Goal: Transaction & Acquisition: Purchase product/service

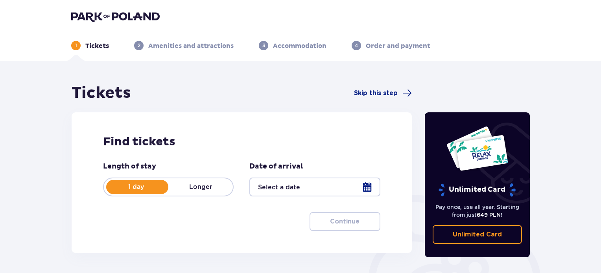
click at [316, 193] on div at bounding box center [314, 187] width 131 height 19
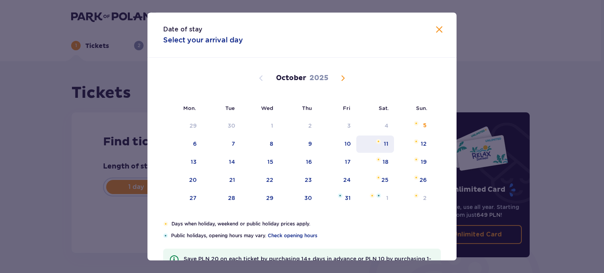
click at [389, 147] on div "11" at bounding box center [375, 144] width 38 height 17
type input "11.10.25"
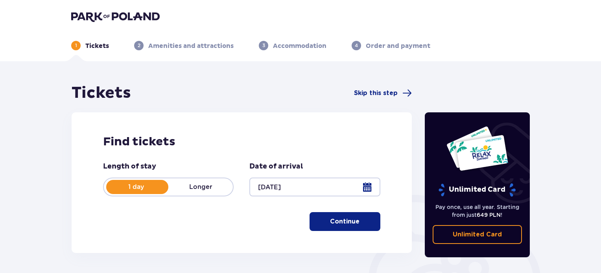
click at [357, 226] on span "button" at bounding box center [360, 221] width 9 height 9
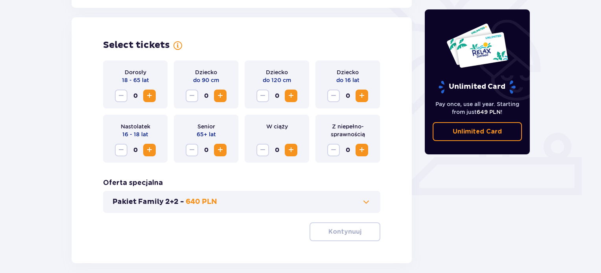
scroll to position [219, 0]
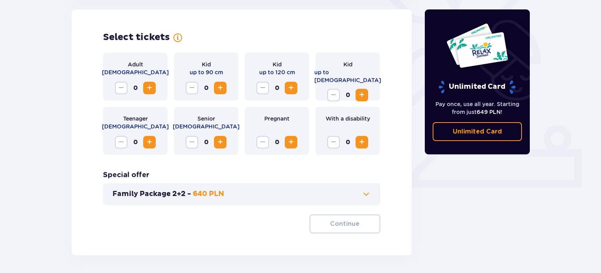
click at [292, 147] on span "Increase" at bounding box center [290, 142] width 9 height 9
click at [266, 148] on button "Reduce" at bounding box center [263, 142] width 13 height 13
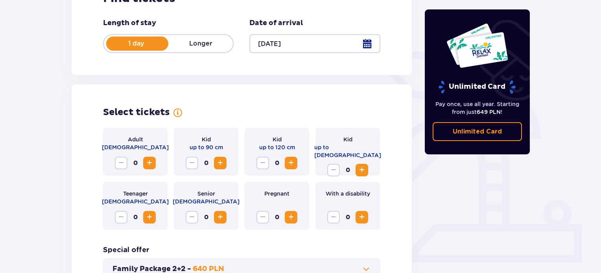
scroll to position [227, 0]
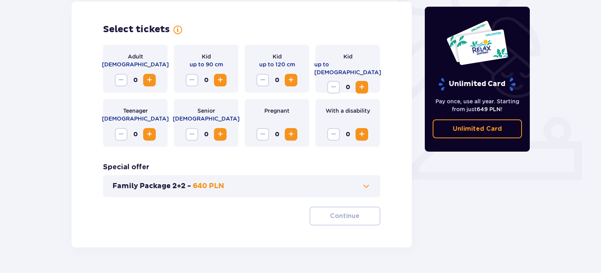
click at [150, 79] on span "Increase" at bounding box center [149, 80] width 9 height 9
click at [291, 80] on span "Increase" at bounding box center [290, 80] width 9 height 9
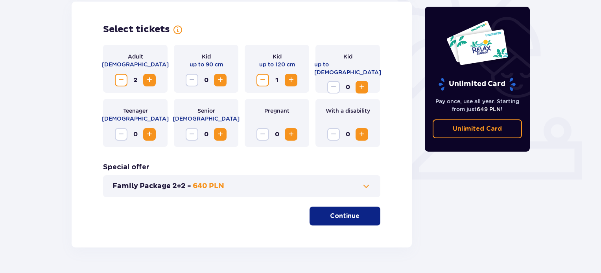
click at [360, 83] on span "Increase" at bounding box center [361, 87] width 9 height 9
click at [348, 213] on font "Continue" at bounding box center [345, 216] width 30 height 6
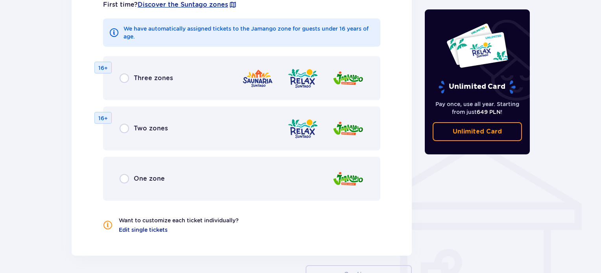
scroll to position [499, 0]
click at [135, 176] on font "One zone" at bounding box center [149, 177] width 31 height 7
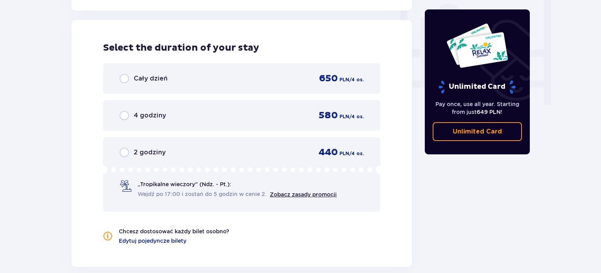
scroll to position [745, 0]
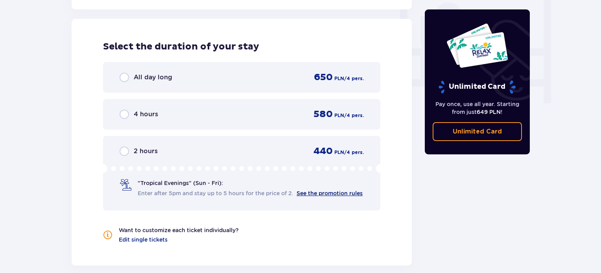
click at [301, 195] on font "See the promotion rules" at bounding box center [330, 193] width 66 height 6
drag, startPoint x: 600, startPoint y: 230, endPoint x: 604, endPoint y: 258, distance: 28.7
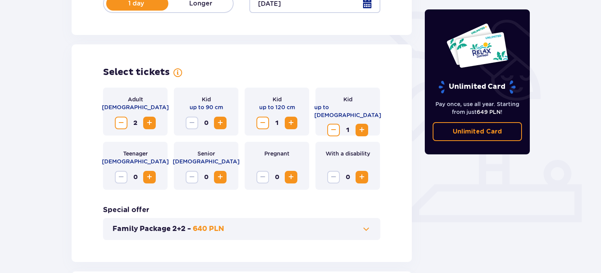
scroll to position [183, 0]
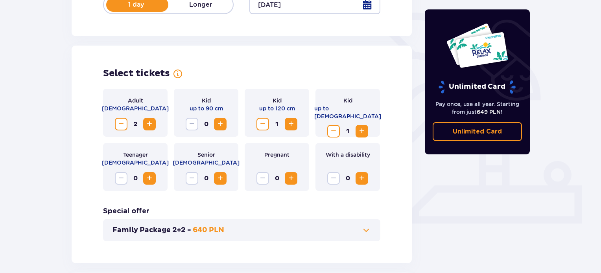
click at [261, 120] on span "Reduce" at bounding box center [262, 124] width 9 height 9
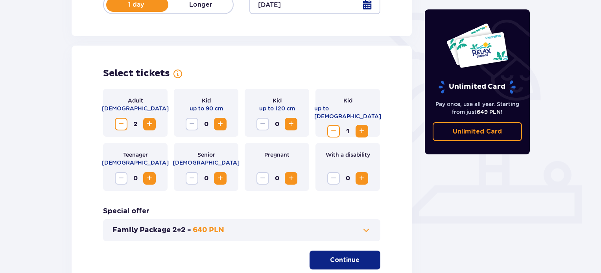
click at [330, 127] on span "Reduce" at bounding box center [333, 131] width 9 height 9
click at [358, 128] on span "Increase" at bounding box center [361, 131] width 9 height 9
click at [350, 260] on font "Continue" at bounding box center [345, 260] width 30 height 6
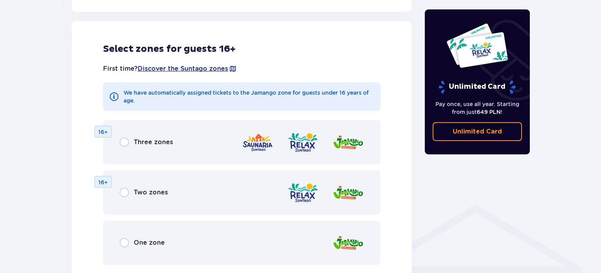
scroll to position [437, 0]
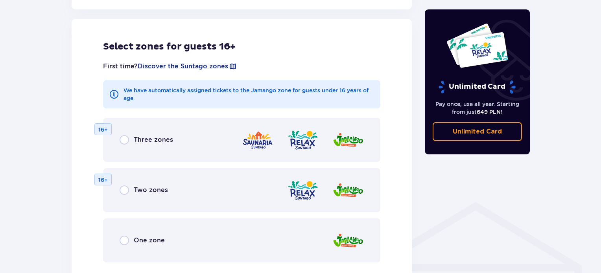
click at [266, 240] on div "One zone" at bounding box center [241, 241] width 277 height 44
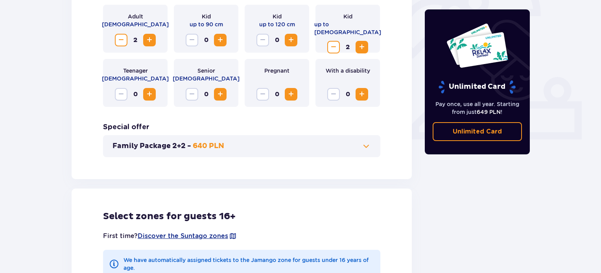
scroll to position [261, 0]
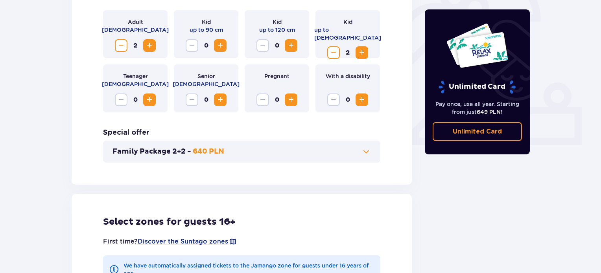
click at [156, 153] on font "Family Package 2+2 -" at bounding box center [152, 151] width 79 height 9
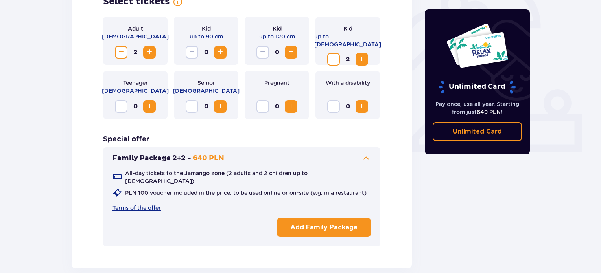
scroll to position [260, 0]
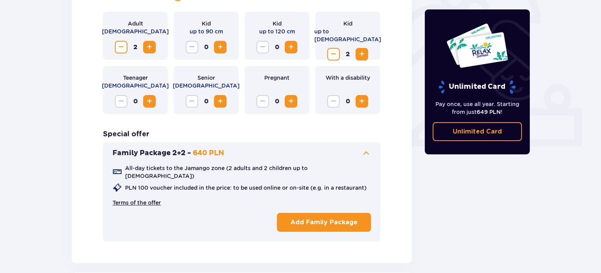
click at [131, 200] on font "Terms of the offer" at bounding box center [137, 203] width 48 height 6
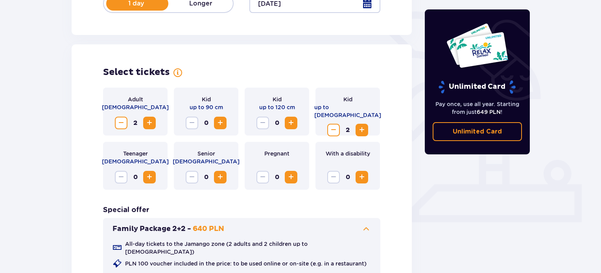
scroll to position [179, 0]
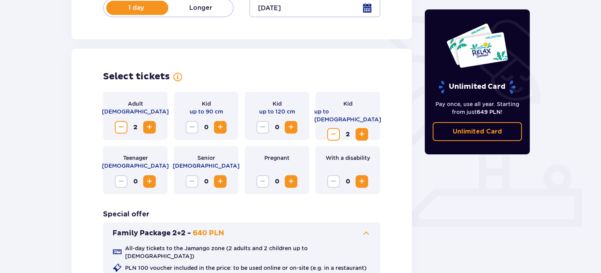
click at [154, 126] on button "Increase" at bounding box center [149, 127] width 13 height 13
click at [220, 127] on span "Increase" at bounding box center [220, 127] width 9 height 9
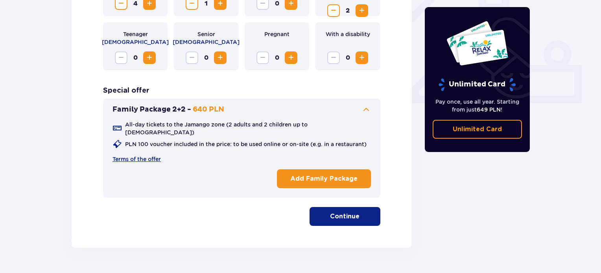
scroll to position [319, 0]
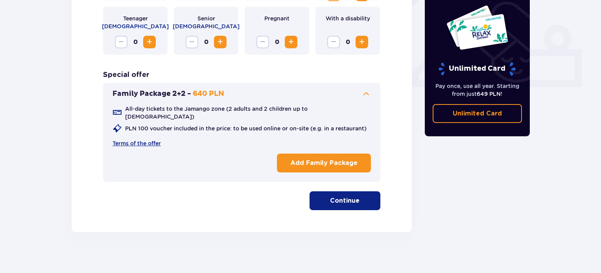
click at [330, 198] on font "Continue" at bounding box center [345, 201] width 30 height 6
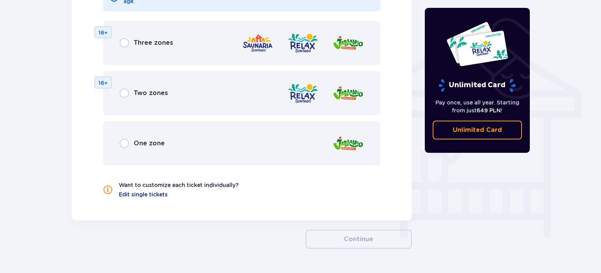
scroll to position [612, 0]
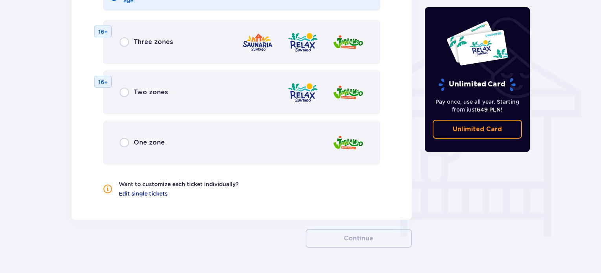
click at [209, 143] on div "One zone" at bounding box center [241, 143] width 277 height 44
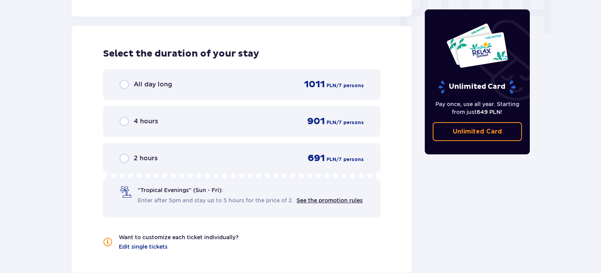
scroll to position [816, 0]
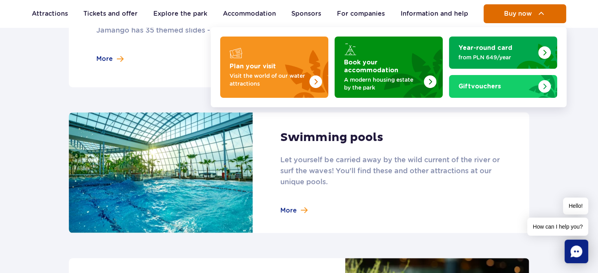
click at [535, 22] on button "Buy now" at bounding box center [525, 13] width 83 height 19
click at [530, 13] on span "Buy now" at bounding box center [518, 13] width 28 height 7
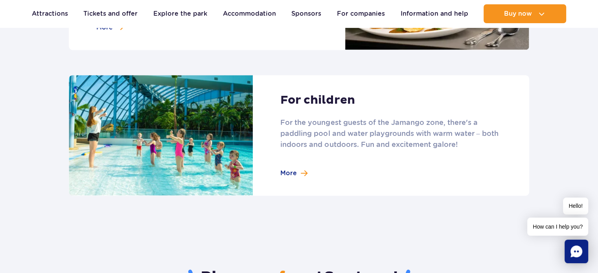
scroll to position [1074, 0]
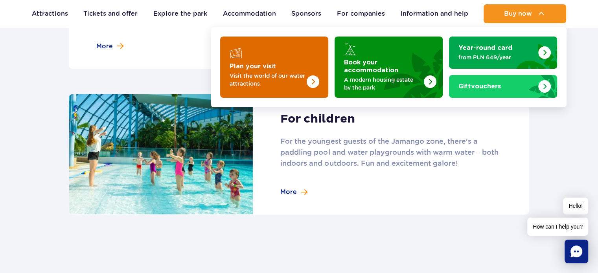
click at [304, 56] on img "Plan your visit" at bounding box center [297, 67] width 63 height 61
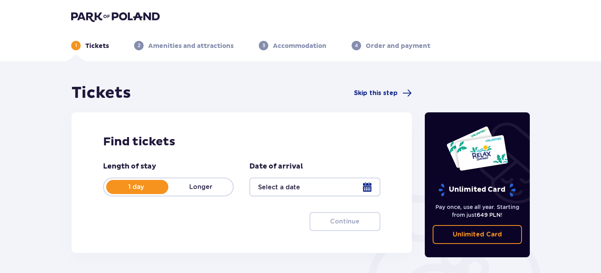
click at [340, 190] on div at bounding box center [314, 187] width 131 height 19
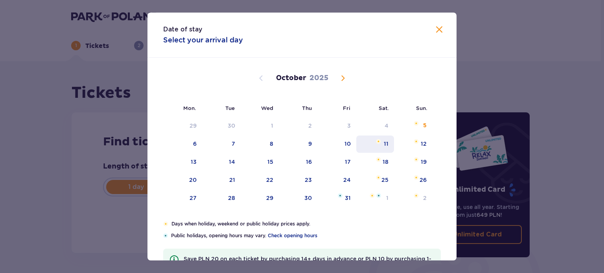
click at [387, 147] on font "11" at bounding box center [386, 144] width 5 height 6
type input "11.10.25"
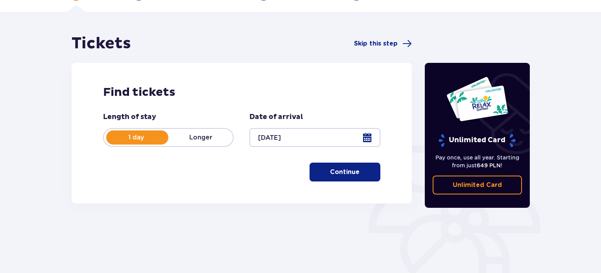
scroll to position [54, 0]
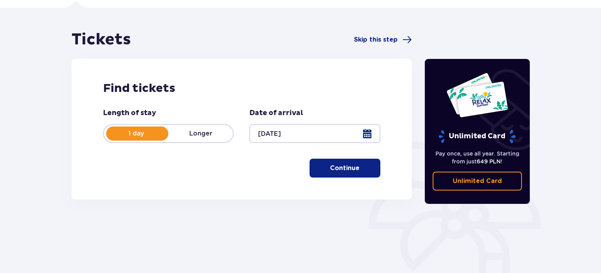
click at [360, 172] on span "button" at bounding box center [360, 168] width 9 height 9
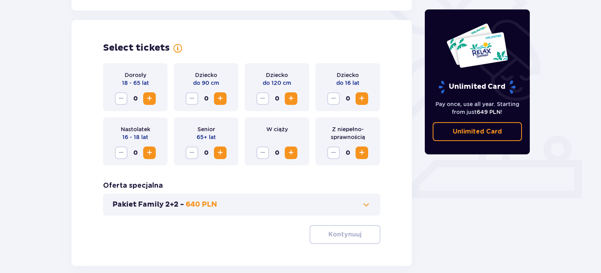
scroll to position [219, 0]
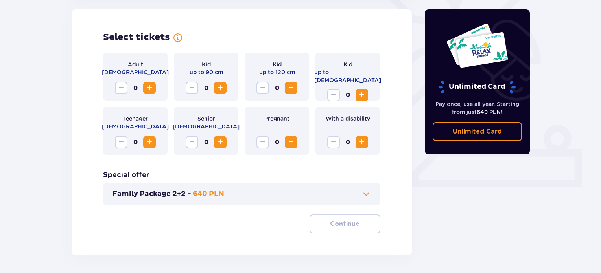
click at [168, 190] on font "Family Package 2+2 -" at bounding box center [152, 194] width 79 height 9
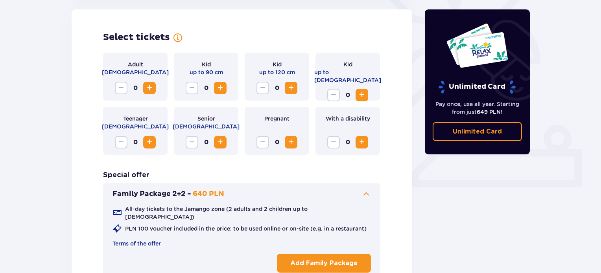
click at [344, 254] on button "Add Family Package" at bounding box center [324, 263] width 94 height 19
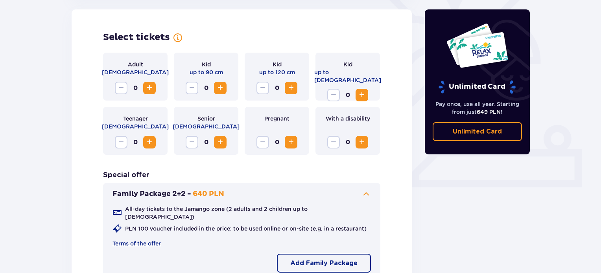
click at [342, 260] on font "Add Family Package" at bounding box center [323, 263] width 67 height 6
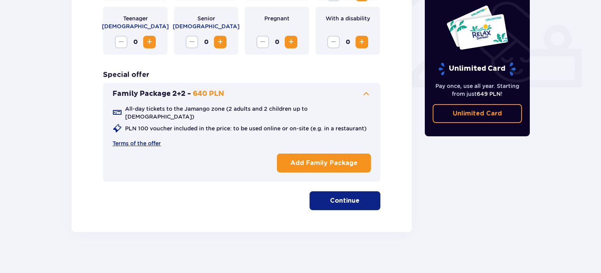
scroll to position [258, 0]
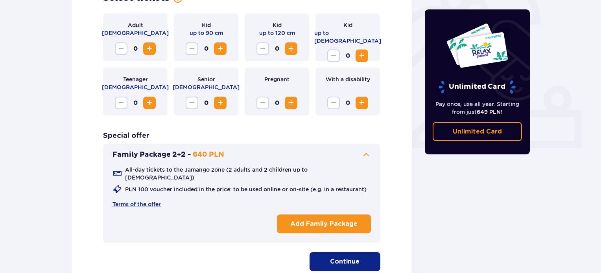
click at [152, 51] on span "Increase" at bounding box center [149, 48] width 9 height 9
click at [222, 47] on span "Increase" at bounding box center [220, 48] width 9 height 9
click at [335, 253] on button "Continue" at bounding box center [345, 262] width 71 height 19
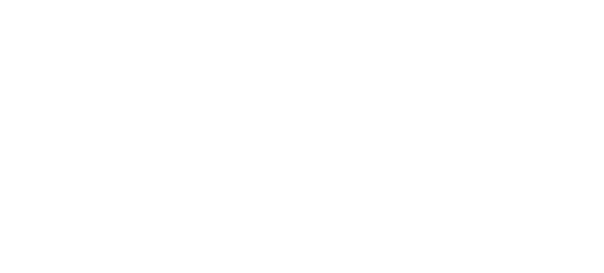
scroll to position [0, 0]
click at [335, 3] on html "Original text Rate this translation Your feedback will be used to help improve …" at bounding box center [302, 1] width 604 height 3
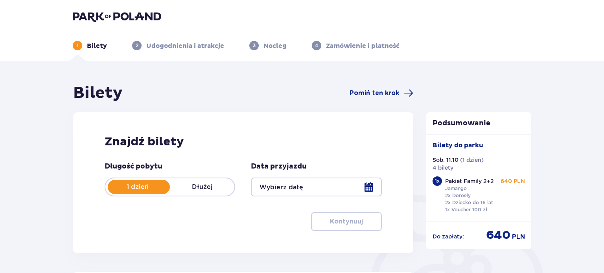
type input "[DATE]"
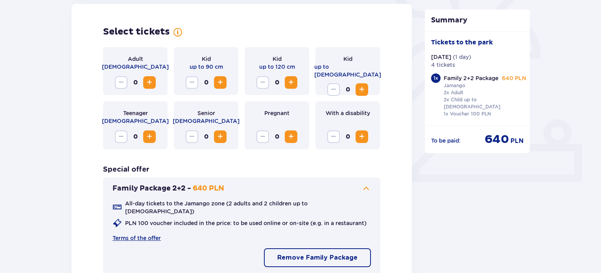
scroll to position [227, 0]
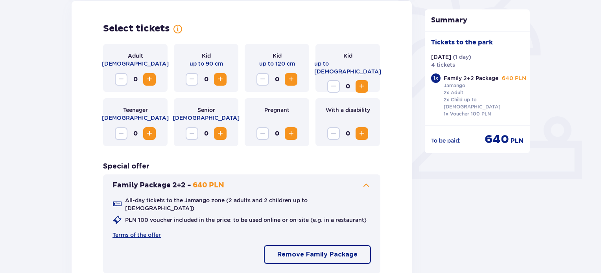
click at [151, 81] on span "Increase" at bounding box center [149, 79] width 9 height 9
click at [219, 81] on span "Increase" at bounding box center [220, 79] width 9 height 9
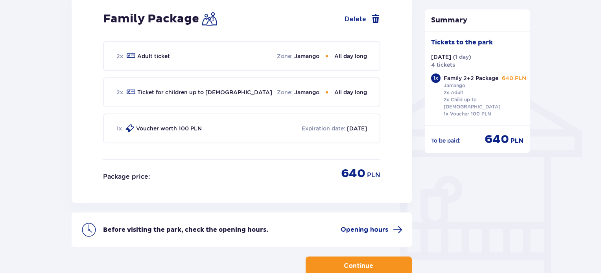
scroll to position [574, 0]
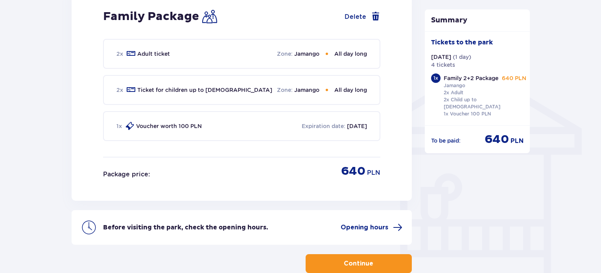
click at [351, 262] on button "Continue" at bounding box center [359, 264] width 106 height 19
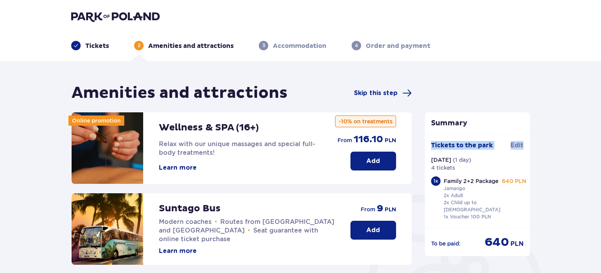
drag, startPoint x: 601, startPoint y: 68, endPoint x: 604, endPoint y: 141, distance: 72.9
click at [601, 141] on html "Tickets 2 Amenities and attractions 3 Accommodation 4 Order and payment Ameniti…" at bounding box center [300, 136] width 601 height 273
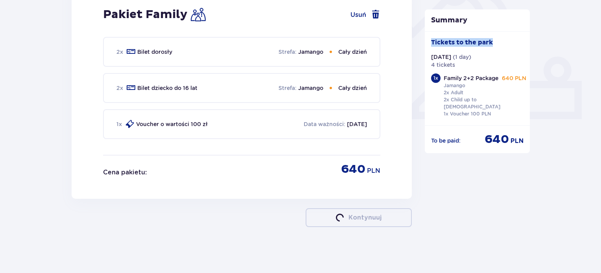
type input "11.10.25"
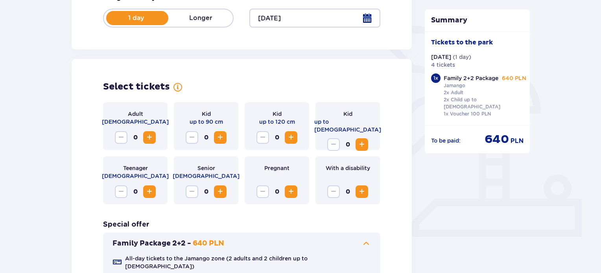
scroll to position [178, 0]
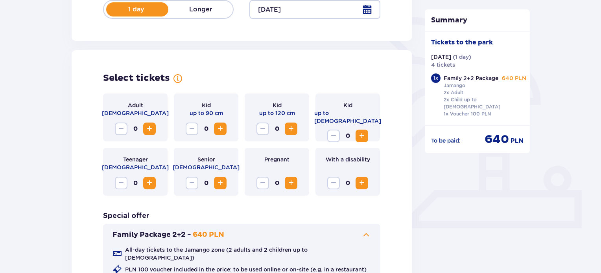
click at [148, 129] on span "Increase" at bounding box center [149, 128] width 9 height 9
click at [225, 129] on span "Increase" at bounding box center [220, 128] width 9 height 9
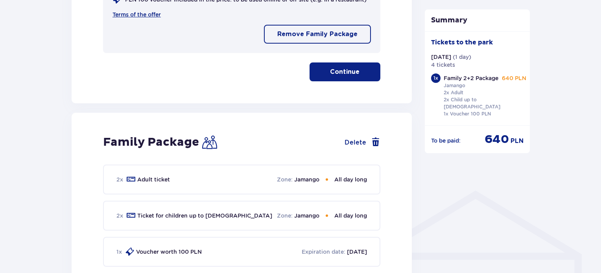
scroll to position [439, 0]
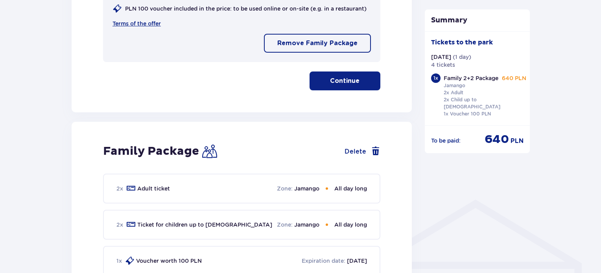
click at [356, 79] on button "Continue" at bounding box center [345, 81] width 71 height 19
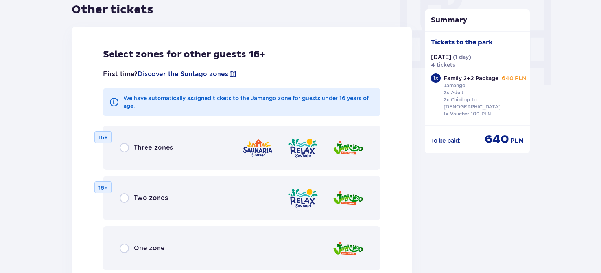
scroll to position [764, 0]
click at [190, 239] on div "One zone" at bounding box center [241, 248] width 277 height 44
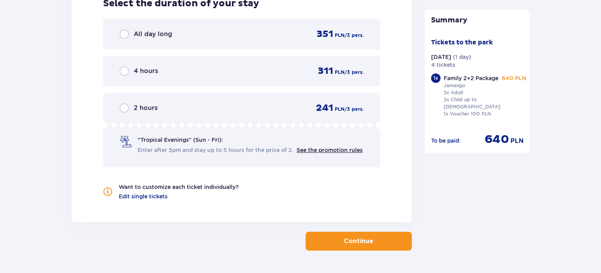
scroll to position [1128, 0]
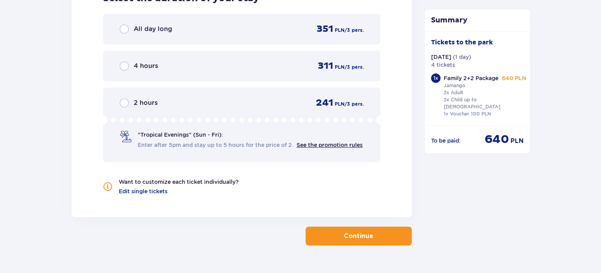
click at [376, 231] on button "Continue" at bounding box center [359, 236] width 106 height 19
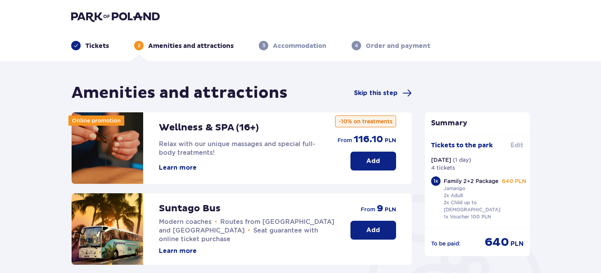
click at [516, 144] on font "Edit" at bounding box center [517, 145] width 13 height 6
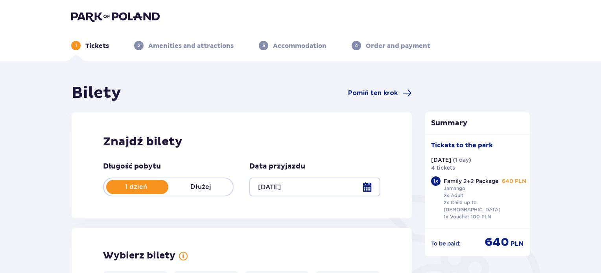
type input "11.10.25"
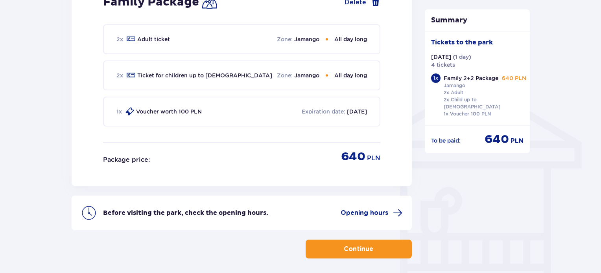
scroll to position [562, 0]
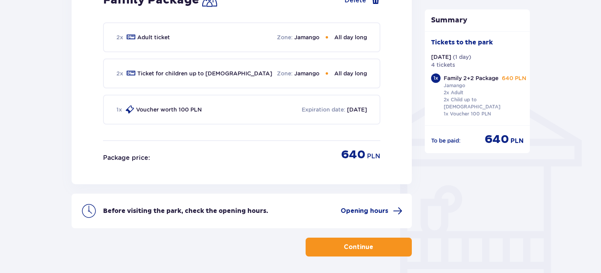
click at [376, 243] on span "button" at bounding box center [374, 247] width 9 height 9
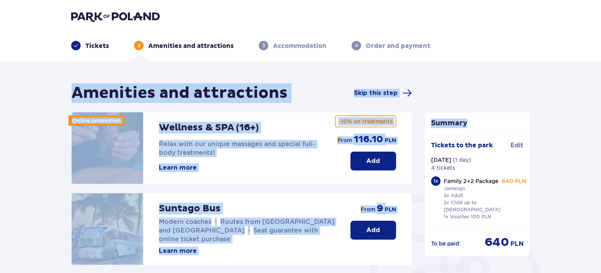
drag, startPoint x: 601, startPoint y: 44, endPoint x: 604, endPoint y: 84, distance: 39.8
click at [601, 84] on html "Tickets 2 Amenities and attractions 3 Accommodation 4 Order and payment Ameniti…" at bounding box center [300, 136] width 601 height 273
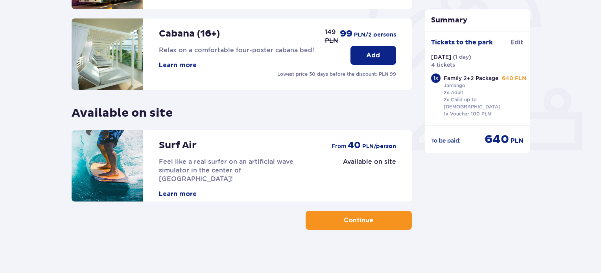
scroll to position [260, 0]
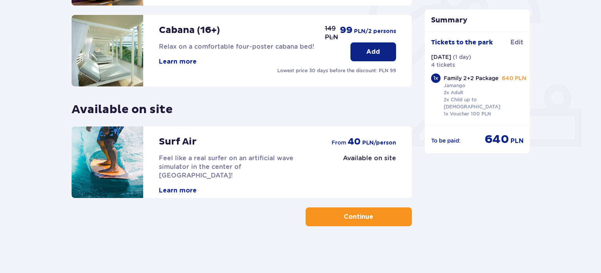
click at [389, 215] on button "Continue" at bounding box center [359, 217] width 106 height 19
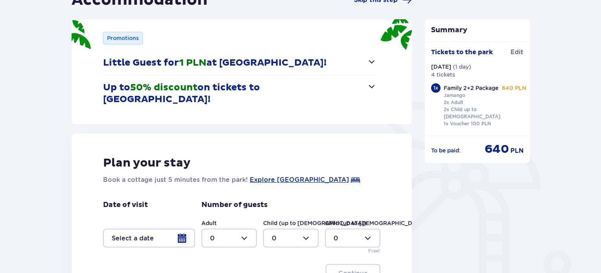
scroll to position [96, 0]
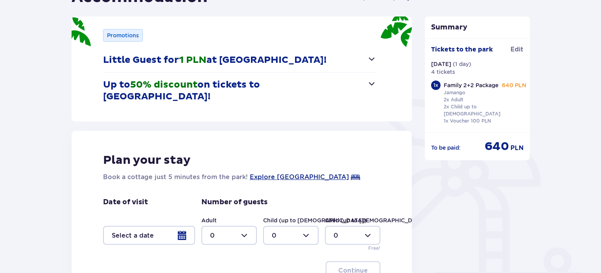
click at [348, 85] on button "Up to 50% discount on tickets to Suntago!" at bounding box center [239, 91] width 273 height 36
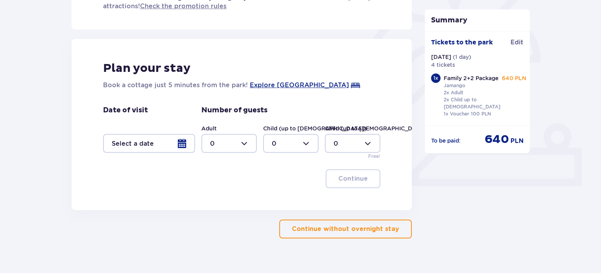
scroll to position [221, 0]
click at [339, 225] on font "Continue without overnight stay" at bounding box center [345, 229] width 107 height 9
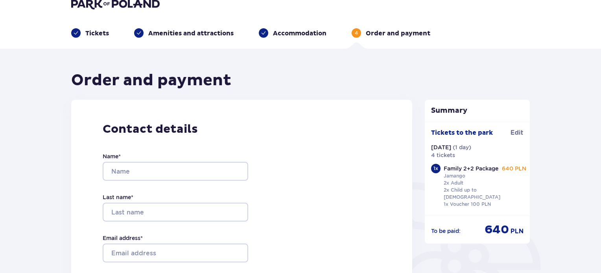
scroll to position [4, 0]
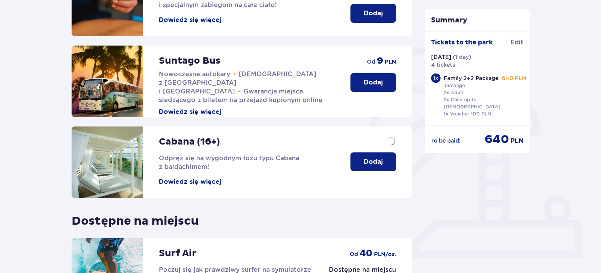
scroll to position [188, 0]
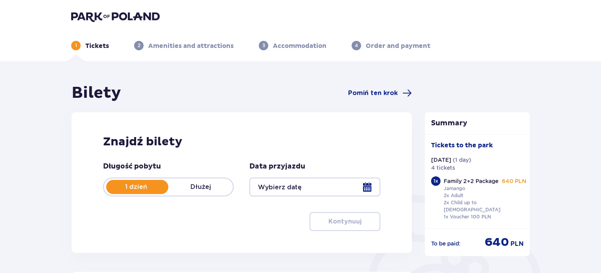
type input "[DATE]"
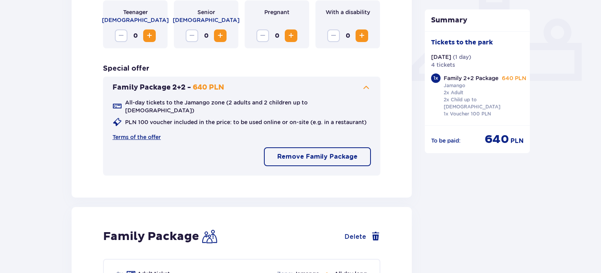
scroll to position [346, 0]
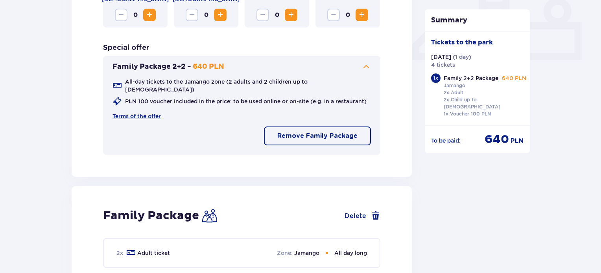
click at [299, 133] on font "Remove Family Package" at bounding box center [317, 136] width 80 height 6
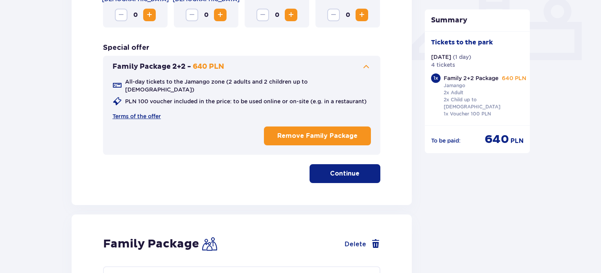
click at [307, 133] on font "Remove Family Package" at bounding box center [317, 136] width 80 height 6
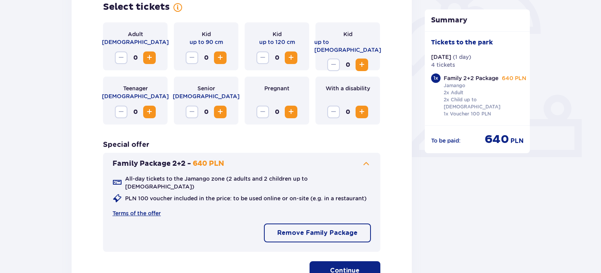
scroll to position [245, 0]
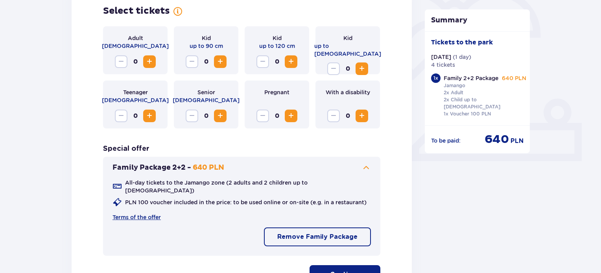
click at [284, 234] on font "Remove Family Package" at bounding box center [317, 237] width 80 height 6
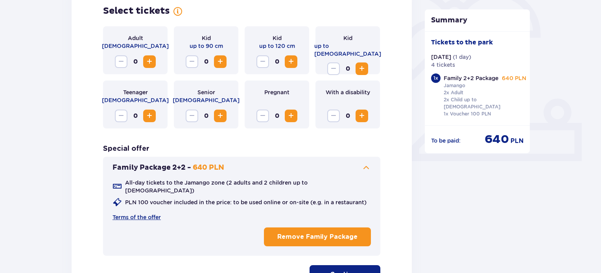
click at [323, 266] on button "Continue" at bounding box center [345, 275] width 71 height 19
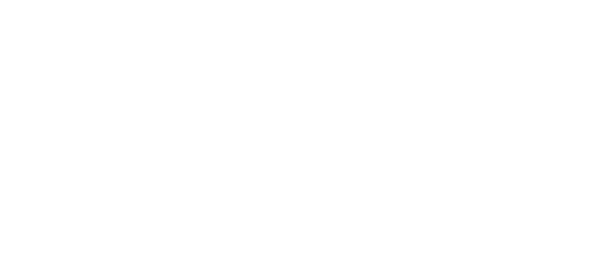
scroll to position [0, 0]
click at [323, 3] on html "Original text Rate this translation Your feedback will be used to help improve …" at bounding box center [302, 1] width 604 height 3
drag, startPoint x: 311, startPoint y: 160, endPoint x: 286, endPoint y: 162, distance: 25.2
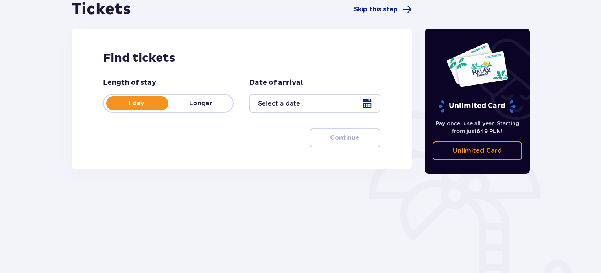
scroll to position [88, 0]
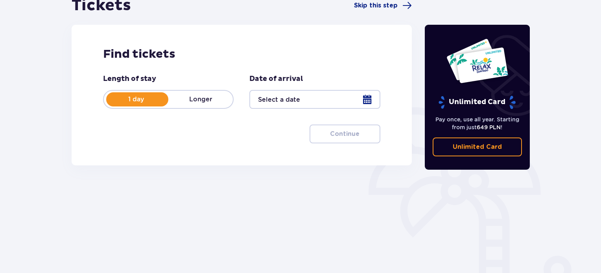
click at [325, 105] on div at bounding box center [314, 99] width 131 height 19
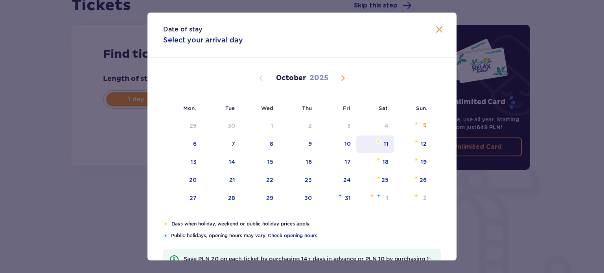
click at [386, 147] on font "11" at bounding box center [386, 144] width 5 height 6
type input "[DATE]"
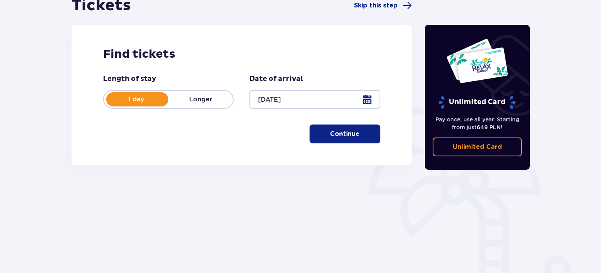
click at [347, 142] on button "Continue" at bounding box center [345, 134] width 71 height 19
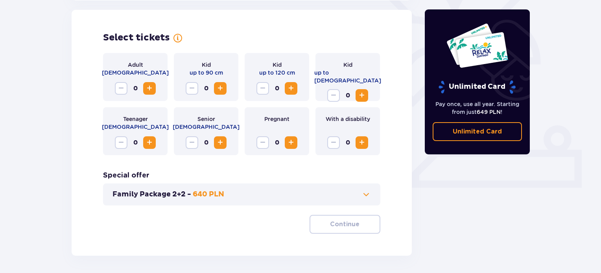
scroll to position [219, 0]
click at [148, 88] on span "Increase" at bounding box center [149, 87] width 9 height 9
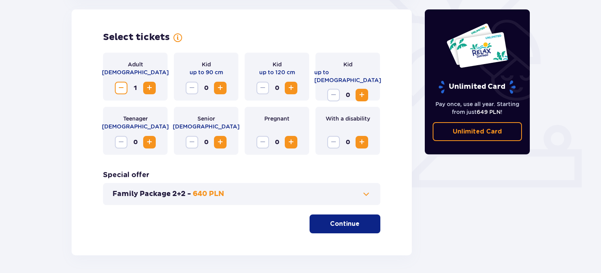
click at [148, 88] on span "Increase" at bounding box center [149, 87] width 9 height 9
click at [120, 86] on span "Reduce" at bounding box center [120, 87] width 9 height 9
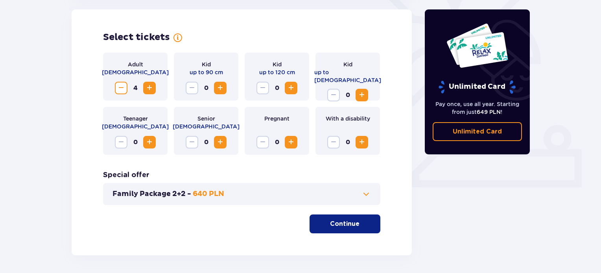
click at [220, 92] on span "Increase" at bounding box center [220, 87] width 9 height 9
click at [365, 90] on span "Increase" at bounding box center [361, 94] width 9 height 9
click at [341, 231] on button "Continue" at bounding box center [345, 224] width 71 height 19
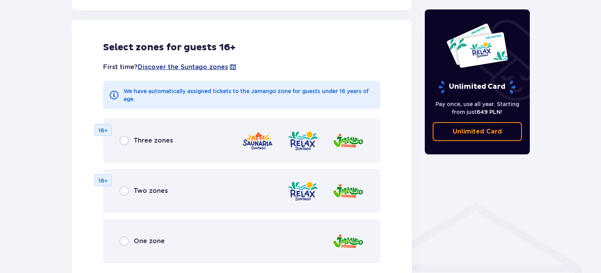
scroll to position [437, 0]
click at [250, 248] on div "One zone" at bounding box center [241, 241] width 277 height 44
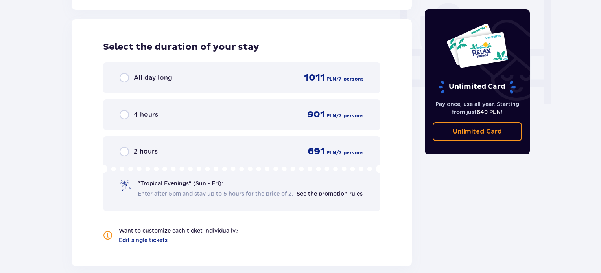
scroll to position [745, 0]
click at [334, 84] on div "All day long 1011 PLN / 7 persons" at bounding box center [241, 77] width 277 height 31
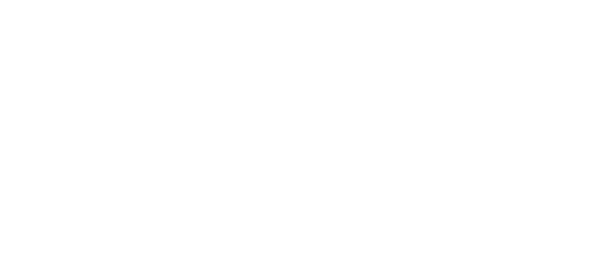
scroll to position [0, 0]
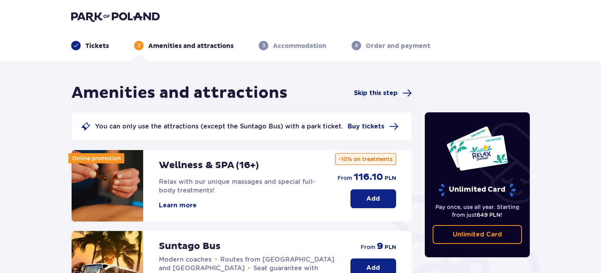
click at [395, 93] on font "Skip this step" at bounding box center [376, 93] width 44 height 6
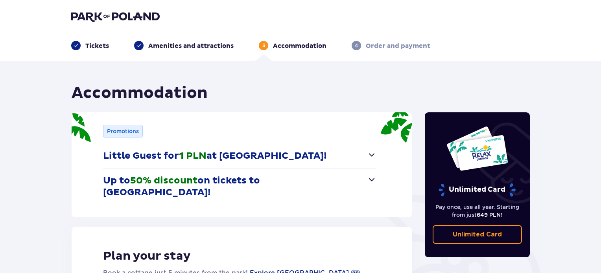
click at [396, 93] on div "Accommodation" at bounding box center [242, 93] width 340 height 20
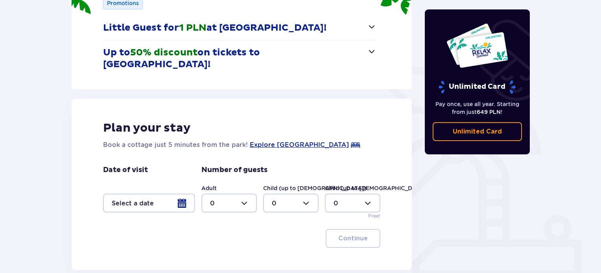
scroll to position [160, 0]
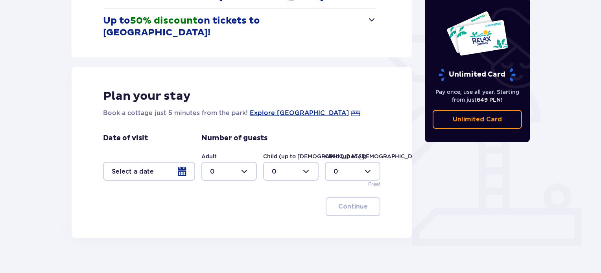
click at [376, 237] on div "Accommodation Promotions Little Guest for 1 PLN at Suntago Village! A night for…" at bounding box center [300, 93] width 601 height 384
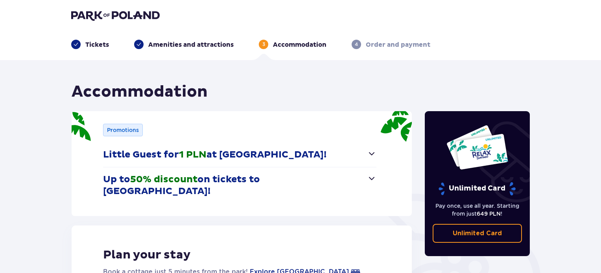
scroll to position [0, 0]
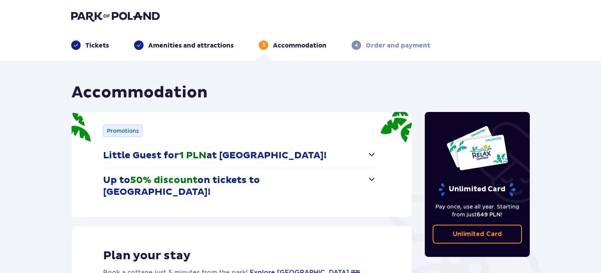
click at [116, 56] on header "Tickets Amenities and attractions 3 Accommodation 4 Order and payment" at bounding box center [300, 30] width 601 height 61
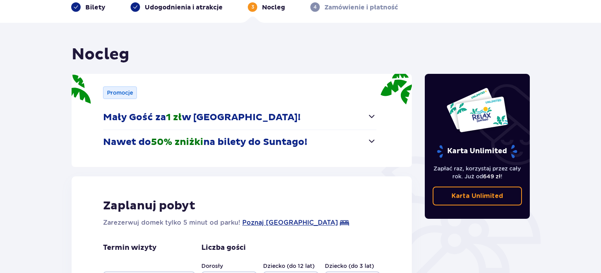
scroll to position [0, 0]
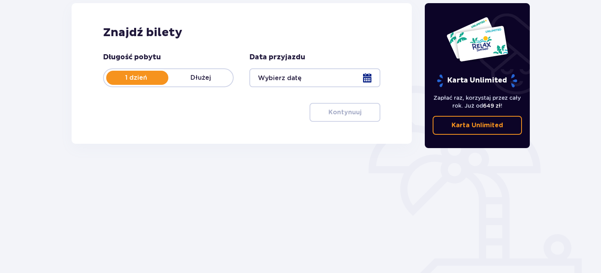
scroll to position [127, 0]
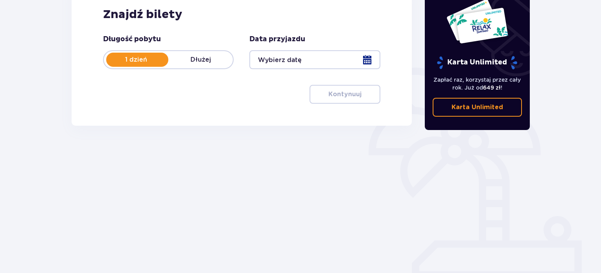
click at [367, 64] on div at bounding box center [314, 59] width 131 height 19
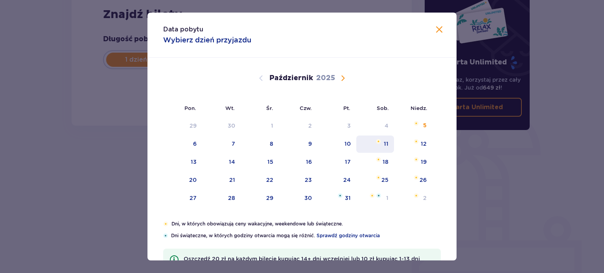
click at [388, 148] on div "11" at bounding box center [375, 144] width 38 height 17
type input "11.10.25"
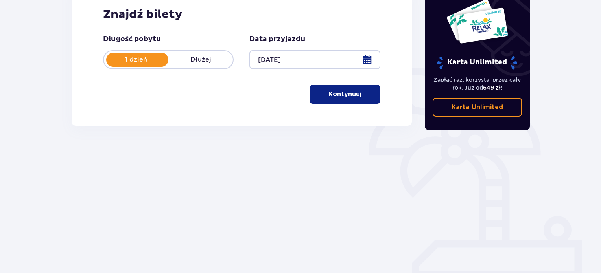
click at [360, 99] on span "button" at bounding box center [362, 94] width 9 height 9
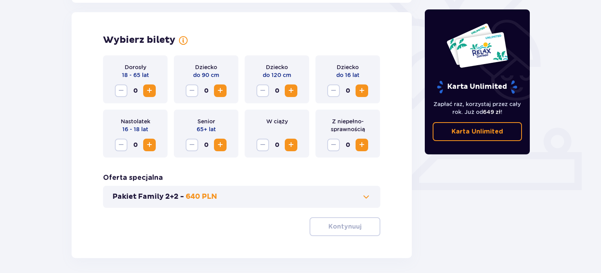
scroll to position [219, 0]
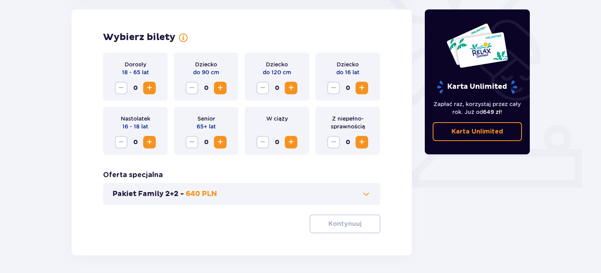
click at [151, 89] on span "Zwiększ" at bounding box center [149, 87] width 9 height 9
click at [362, 92] on span "Zwiększ" at bounding box center [361, 87] width 9 height 9
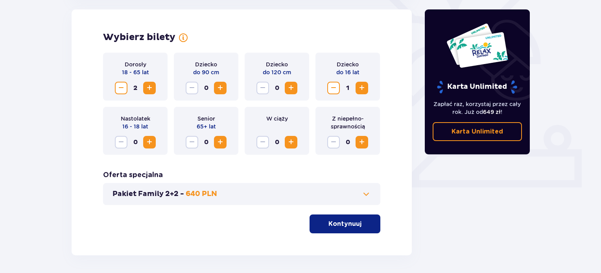
click at [362, 92] on span "Zwiększ" at bounding box center [361, 87] width 9 height 9
click at [124, 88] on span "Zmniejsz" at bounding box center [120, 87] width 9 height 9
click at [332, 86] on span "Zmniejsz" at bounding box center [333, 87] width 9 height 9
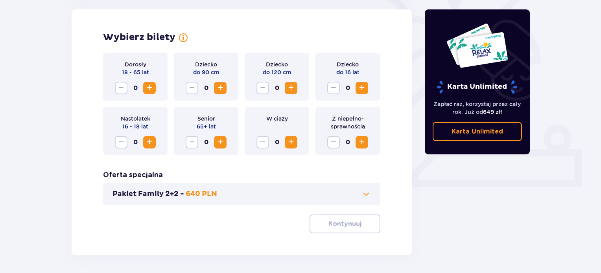
click at [266, 190] on button "Pakiet Family 2+2 - 640 PLN" at bounding box center [242, 194] width 258 height 9
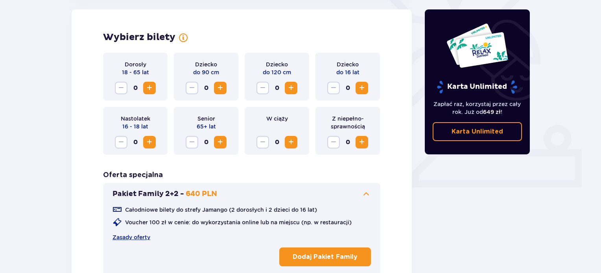
click at [313, 255] on p "Dodaj Pakiet Family" at bounding box center [325, 257] width 65 height 9
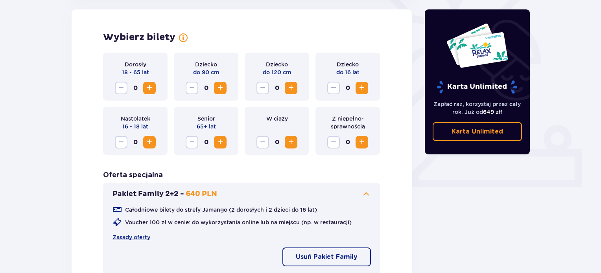
drag, startPoint x: 600, startPoint y: 159, endPoint x: 603, endPoint y: 239, distance: 79.9
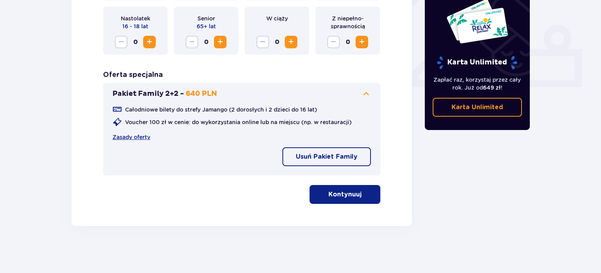
click at [373, 200] on button "Kontynuuj" at bounding box center [345, 194] width 71 height 19
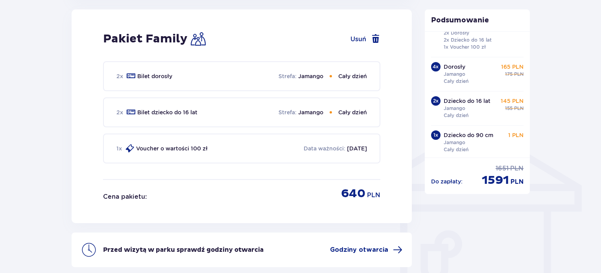
scroll to position [0, 0]
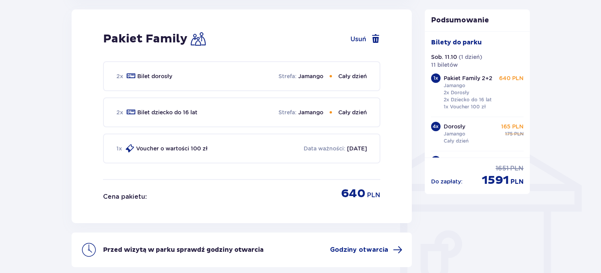
drag, startPoint x: 601, startPoint y: 212, endPoint x: 604, endPoint y: 150, distance: 62.2
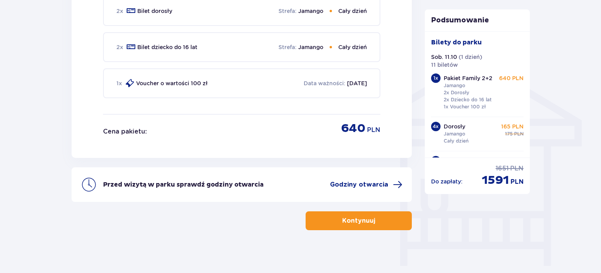
scroll to position [583, 0]
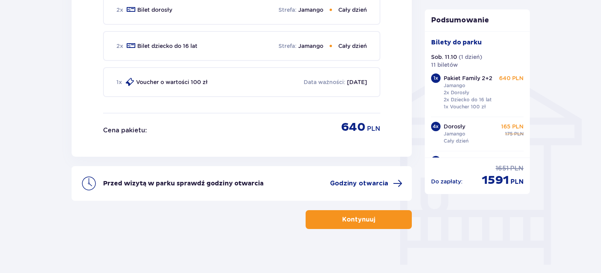
click at [367, 220] on p "Kontynuuj" at bounding box center [358, 220] width 33 height 9
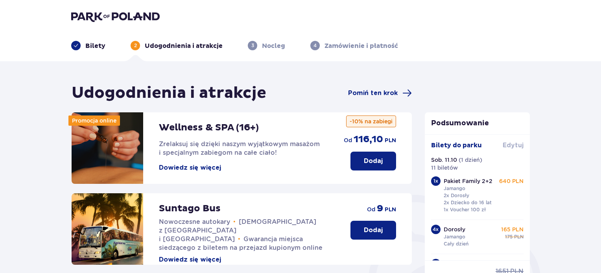
click at [515, 144] on span "Edytuj" at bounding box center [513, 145] width 21 height 9
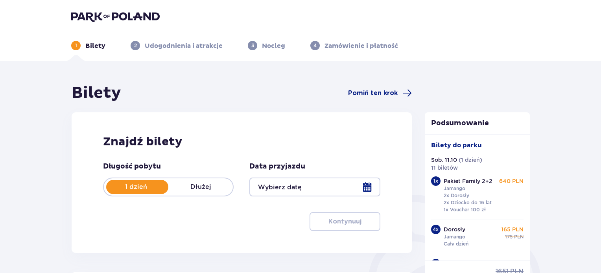
type input "11.10.25"
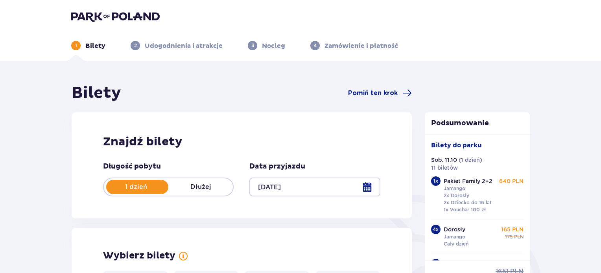
click at [596, 45] on header "1 Bilety 2 Udogodnienia i atrakcje 3 Nocleg 4 Zamówienie i płatność" at bounding box center [300, 30] width 601 height 61
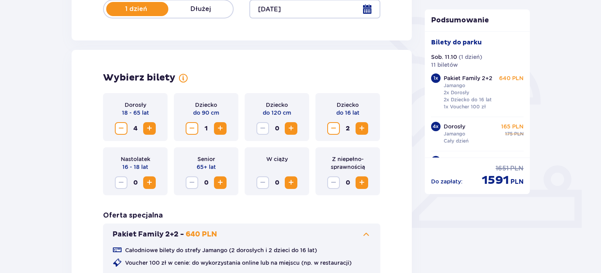
scroll to position [180, 0]
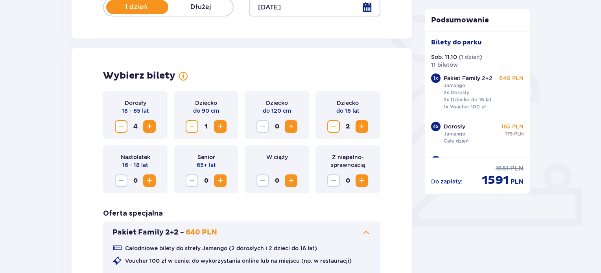
click at [196, 127] on span "Zmniejsz" at bounding box center [191, 126] width 9 height 9
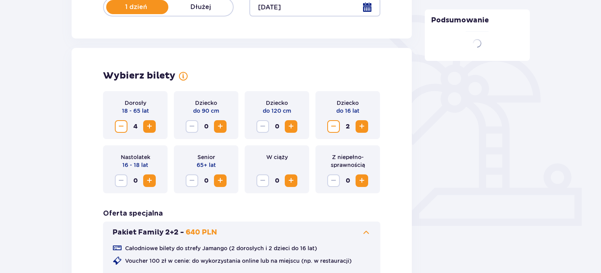
click at [118, 127] on span "Zmniejsz" at bounding box center [120, 126] width 9 height 9
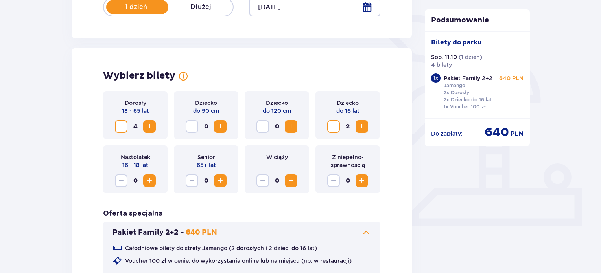
click at [119, 127] on span "Zmniejsz" at bounding box center [120, 126] width 9 height 9
click at [330, 129] on span "Zmniejsz" at bounding box center [333, 126] width 9 height 9
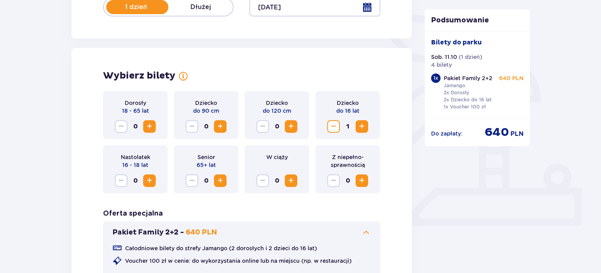
click at [330, 129] on span "Zmniejsz" at bounding box center [333, 126] width 9 height 9
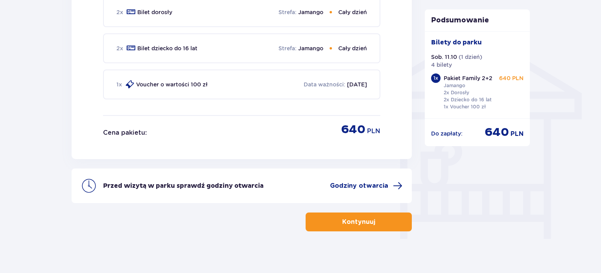
scroll to position [614, 0]
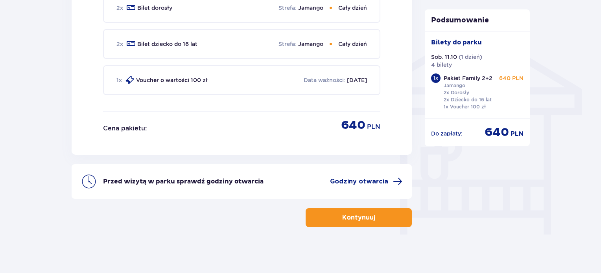
click at [329, 222] on button "Kontynuuj" at bounding box center [359, 218] width 106 height 19
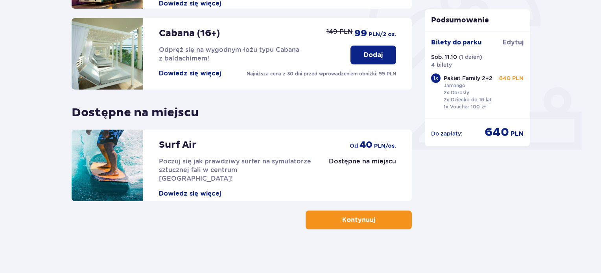
scroll to position [260, 0]
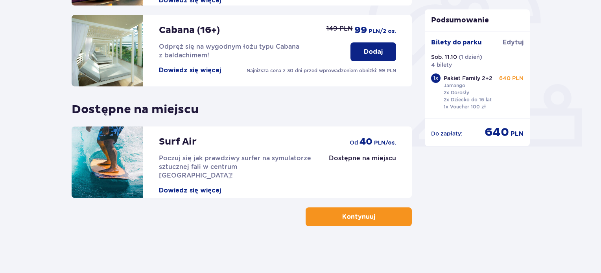
click at [370, 206] on div "Udogodnienia i atrakcje Pomiń ten krok Promocja online Wellness & SPA (16+) Zre…" at bounding box center [242, 25] width 340 height 403
click at [367, 215] on p "Kontynuuj" at bounding box center [358, 217] width 33 height 9
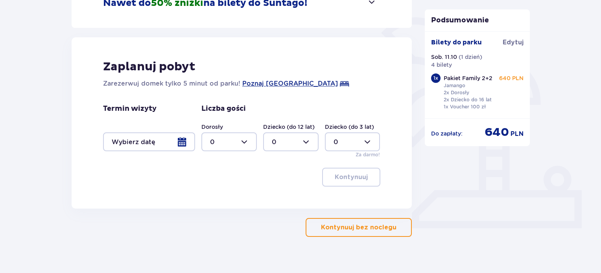
scroll to position [188, 0]
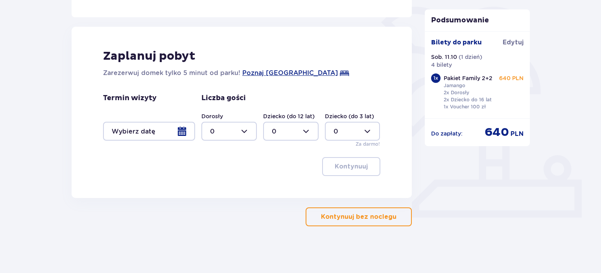
click at [249, 154] on div "Zaplanuj pobyt Zarezerwuj domek tylko 5 minut od parku! Poznaj Suntago Village …" at bounding box center [242, 113] width 340 height 172
click at [343, 216] on p "Kontynuuj bez noclegu" at bounding box center [359, 217] width 76 height 9
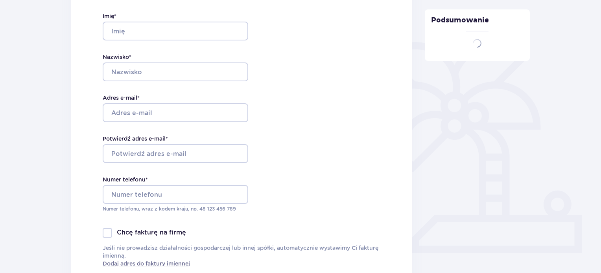
click at [343, 216] on div "Dane kontaktowe Imię * Nazwisko * Adres e-mail * Potwierdź adres e-mail * Numer…" at bounding box center [241, 124] width 341 height 330
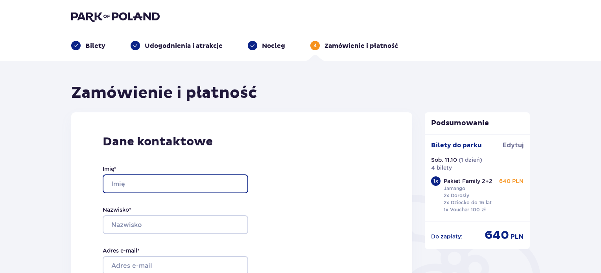
click at [186, 183] on input "Imię *" at bounding box center [176, 184] width 146 height 19
type input "Ashhad Irfan"
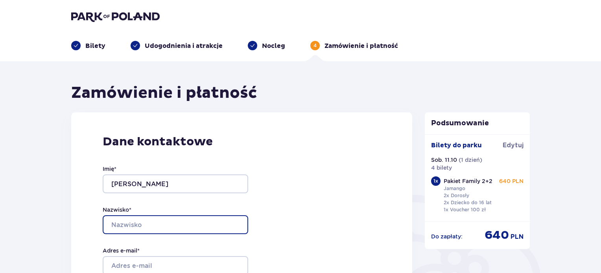
type input "Farooqui"
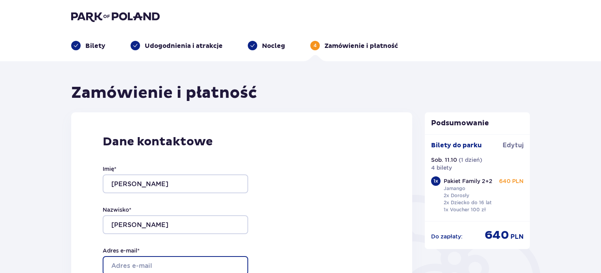
type input "[EMAIL_ADDRESS][DOMAIN_NAME]"
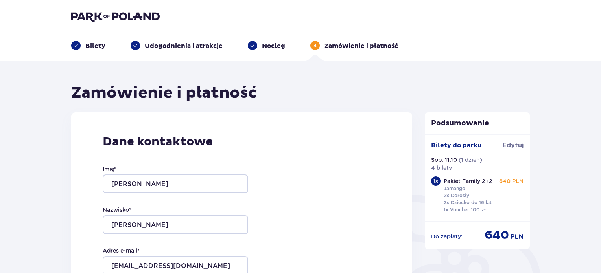
type input "[EMAIL_ADDRESS][DOMAIN_NAME]"
type input "509871414"
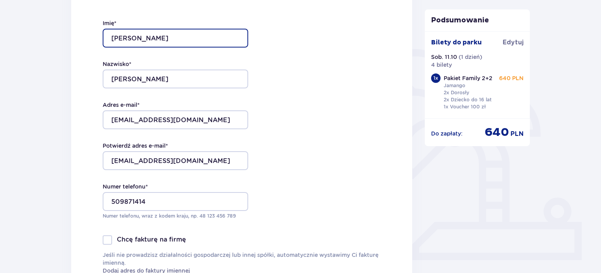
scroll to position [150, 0]
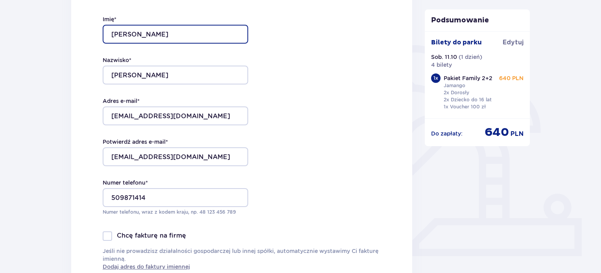
click at [113, 33] on input "Ashhad Irfan" at bounding box center [176, 34] width 146 height 19
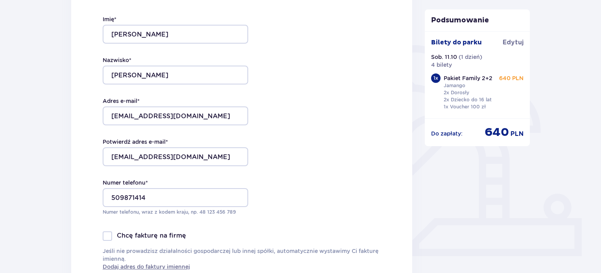
click at [411, 194] on div "Dane kontaktowe Imię * Ashhad Irfan Nazwisko * Farooqui Adres e-mail * ashhad_i…" at bounding box center [241, 128] width 341 height 330
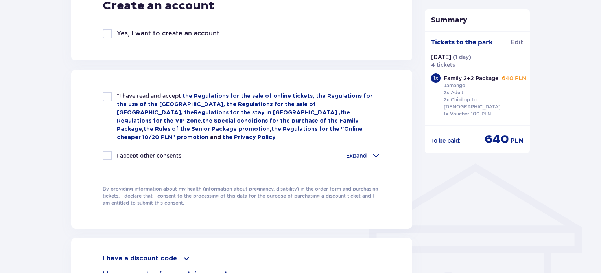
scroll to position [470, 0]
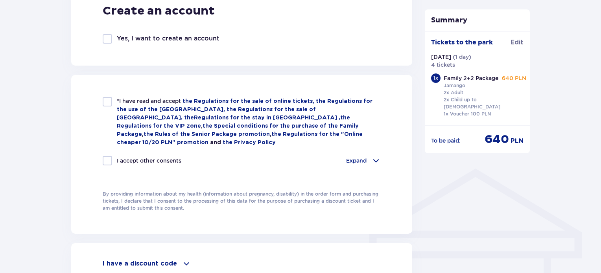
click at [109, 40] on div at bounding box center [107, 38] width 9 height 9
checkbox input "true"
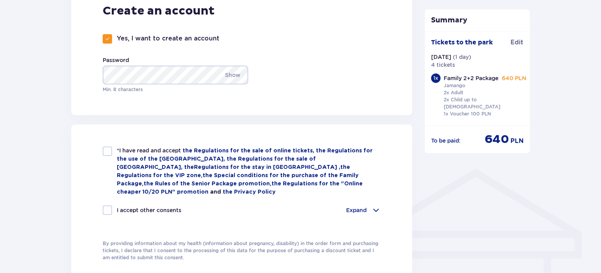
click at [113, 149] on div "*I have read and accept the Regulations for the sale of online tickets, the Reg…" at bounding box center [242, 172] width 278 height 50
checkbox input "true"
click at [359, 207] on font "Expand" at bounding box center [356, 210] width 20 height 6
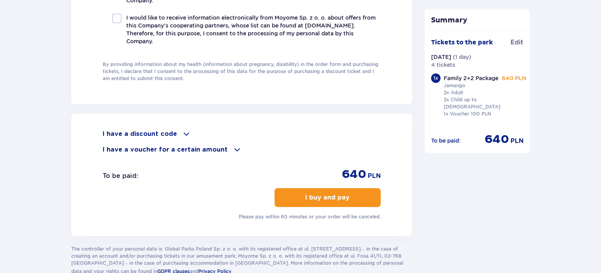
scroll to position [853, 0]
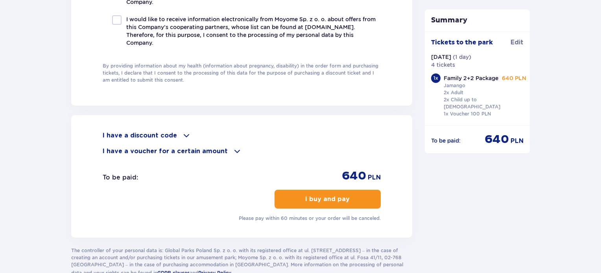
click at [317, 199] on font "I buy and pay" at bounding box center [327, 199] width 44 height 6
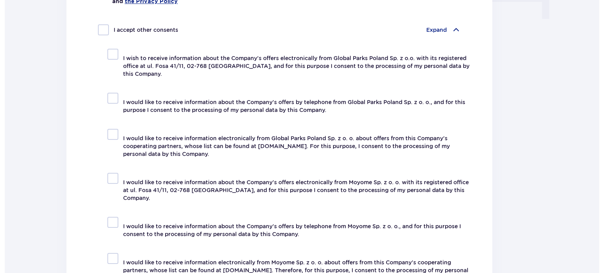
scroll to position [0, 0]
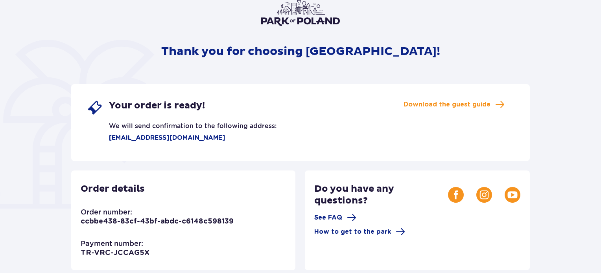
scroll to position [65, 0]
